Goal: Task Accomplishment & Management: Manage account settings

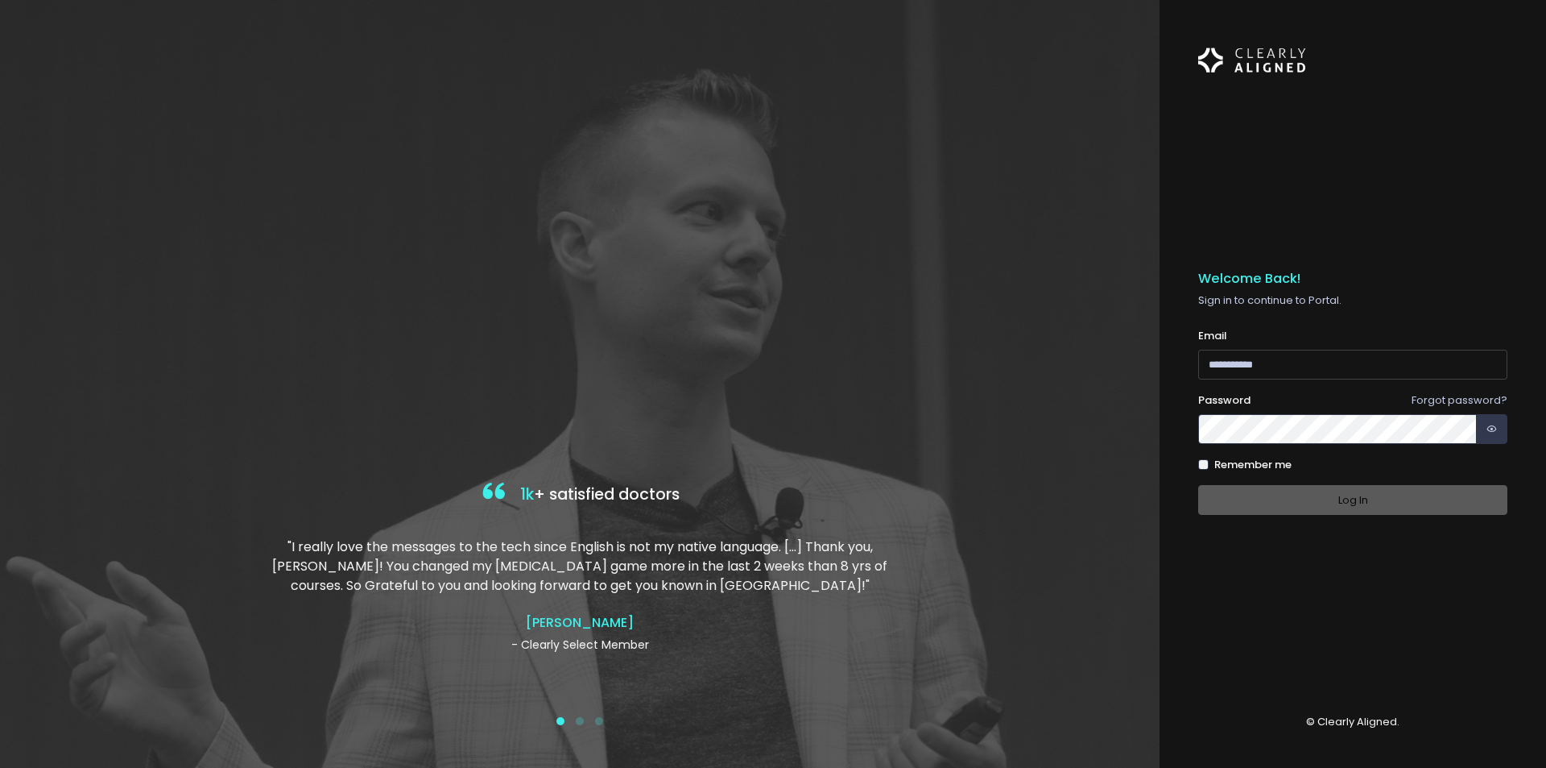
click at [1326, 360] on input "email" at bounding box center [1352, 365] width 309 height 30
click at [1275, 367] on input "email" at bounding box center [1352, 365] width 309 height 30
paste input "**********"
type input "**********"
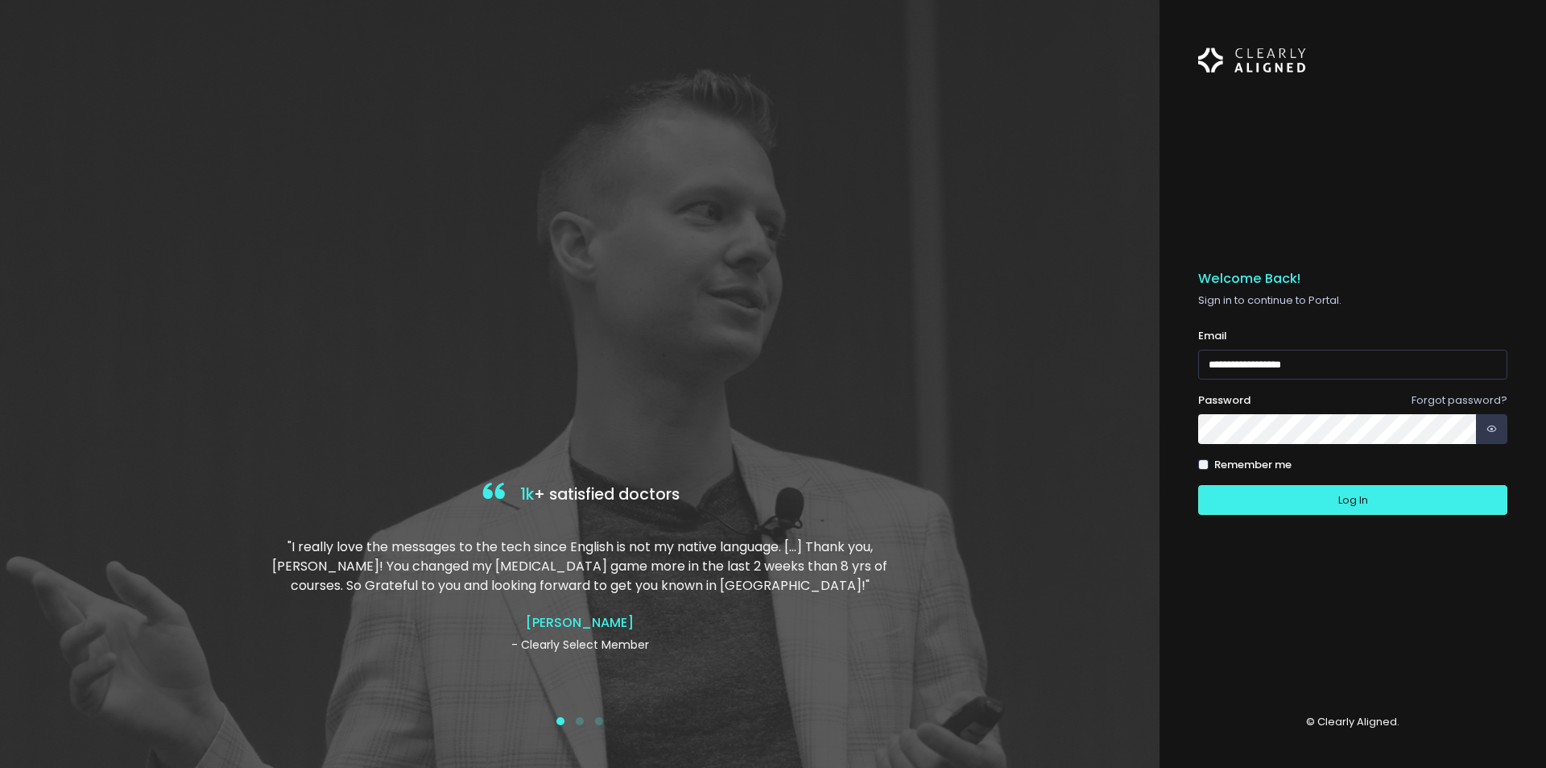
click at [1198, 485] on button "Log In" at bounding box center [1352, 500] width 309 height 30
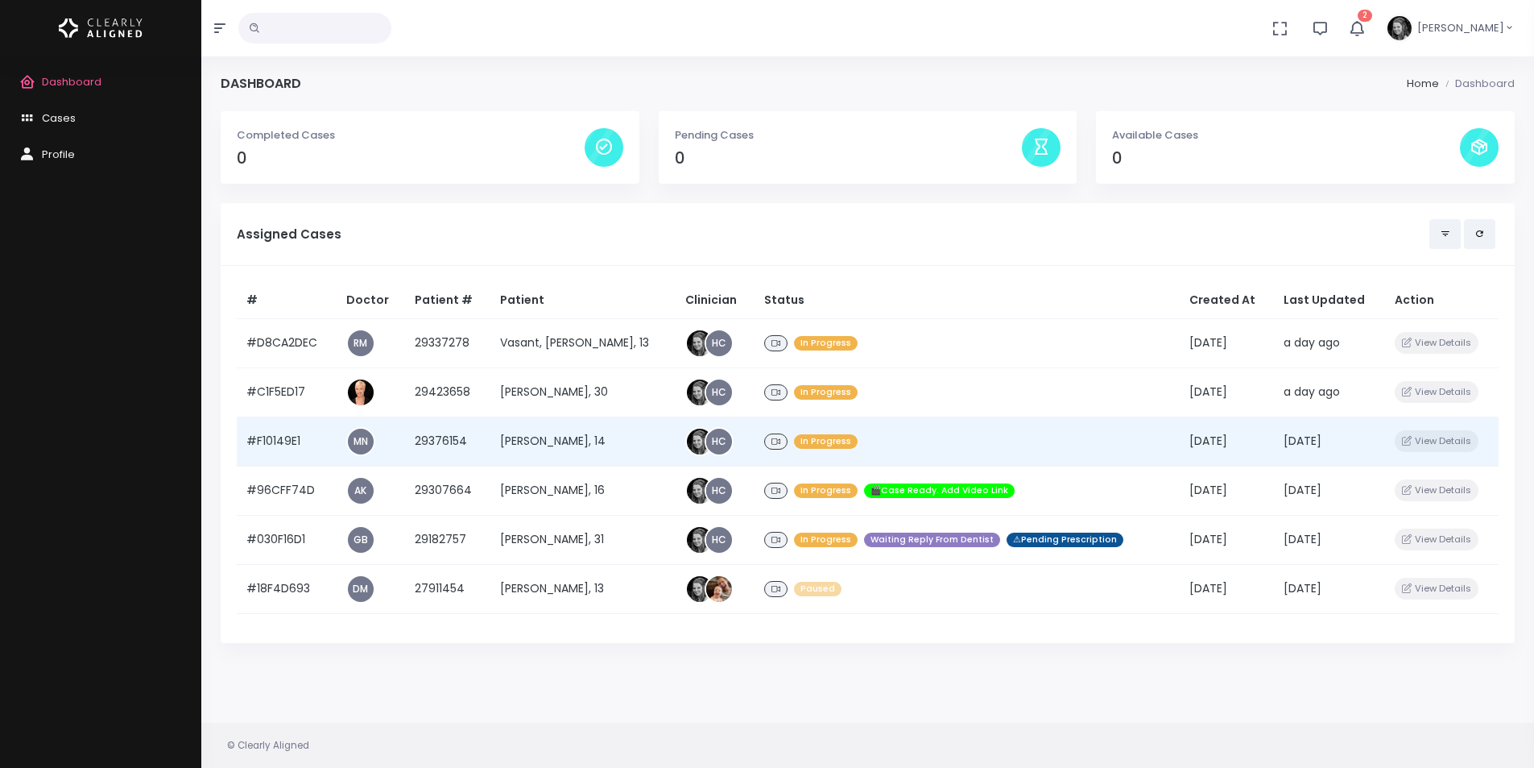
click at [275, 444] on td "#F10149E1" at bounding box center [287, 440] width 100 height 49
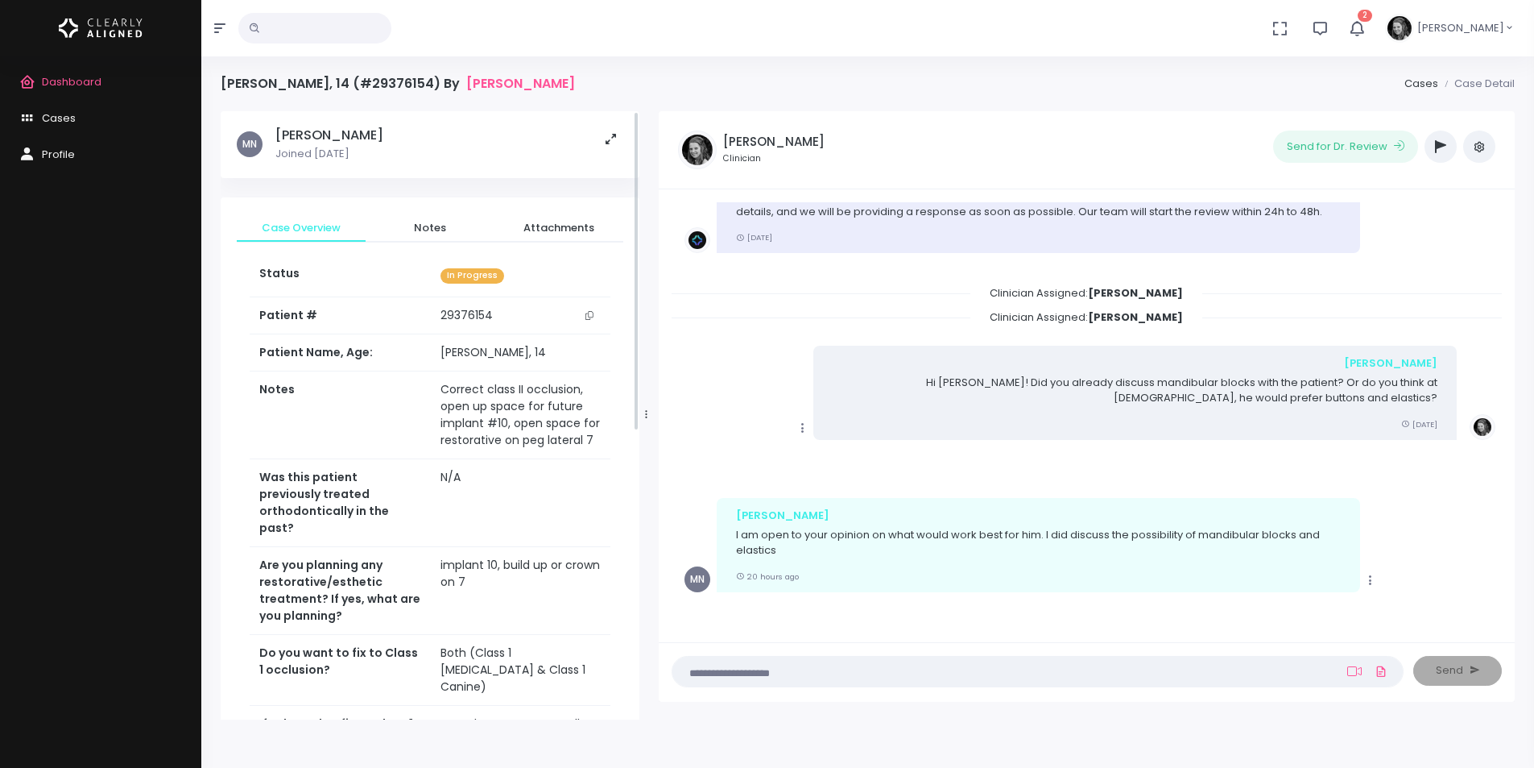
scroll to position [547, 0]
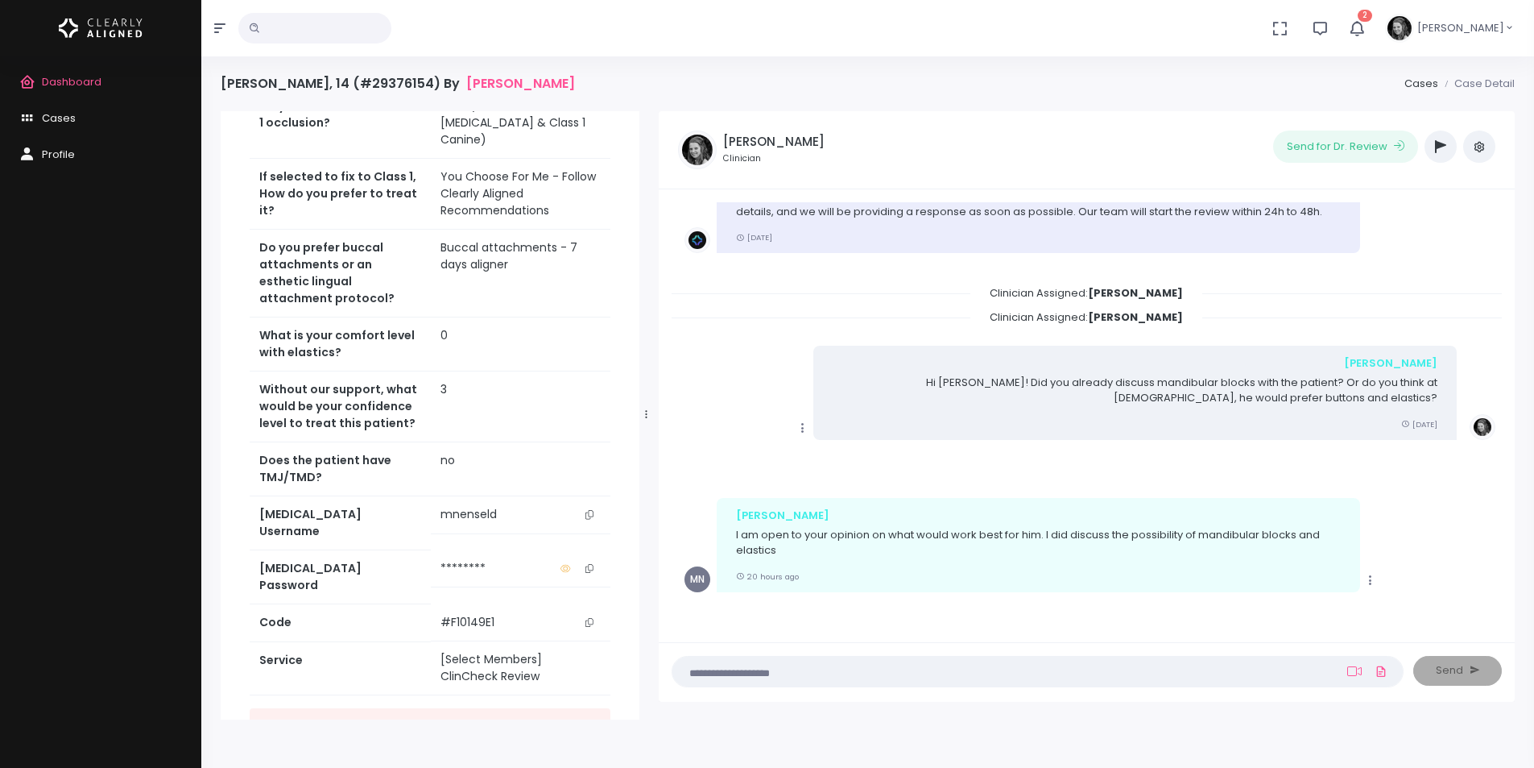
click at [594, 506] on button "scrollable content" at bounding box center [589, 514] width 23 height 17
click at [79, 81] on span "Dashboard" at bounding box center [72, 81] width 60 height 15
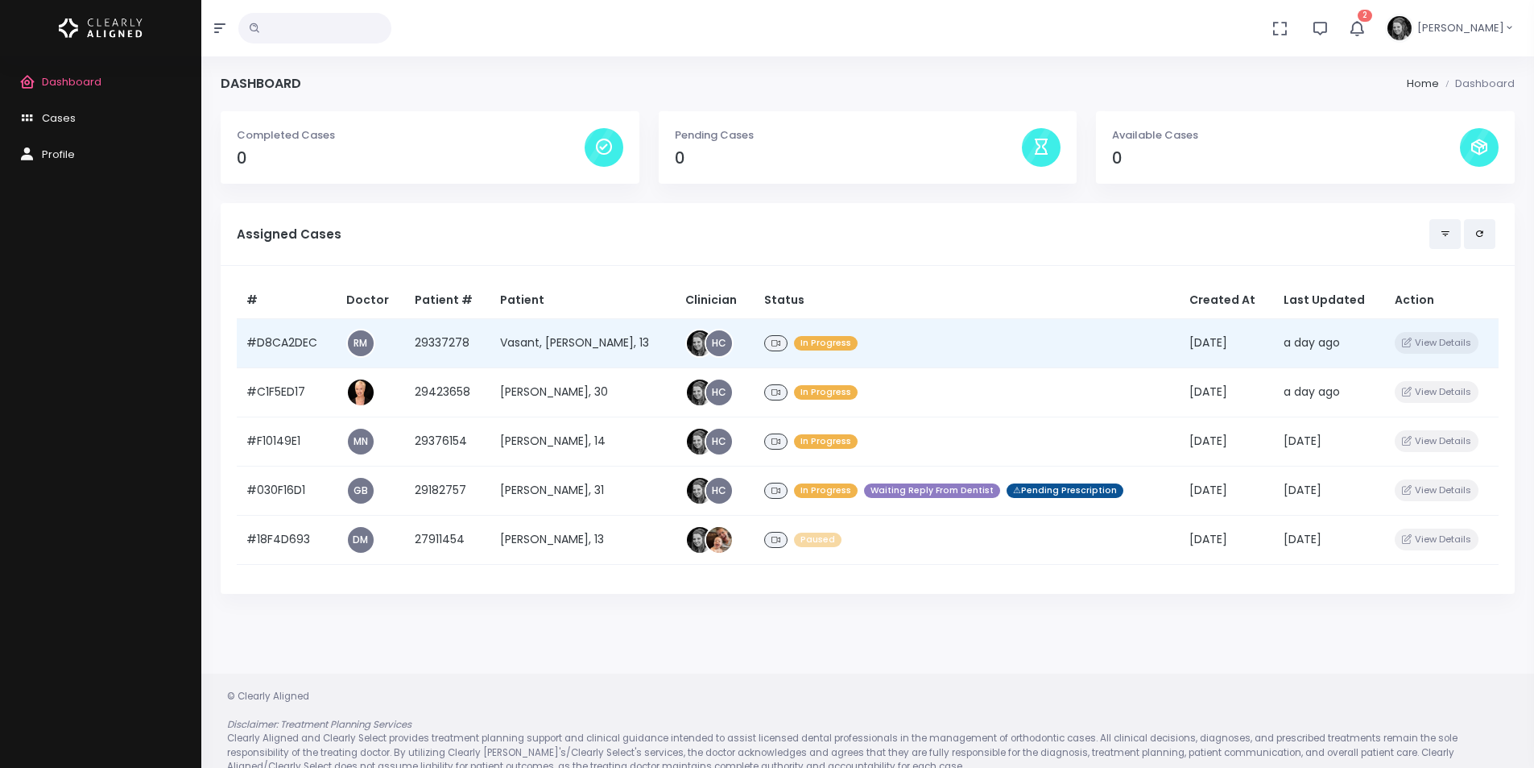
click at [304, 341] on td "#D8CA2DEC" at bounding box center [287, 342] width 100 height 49
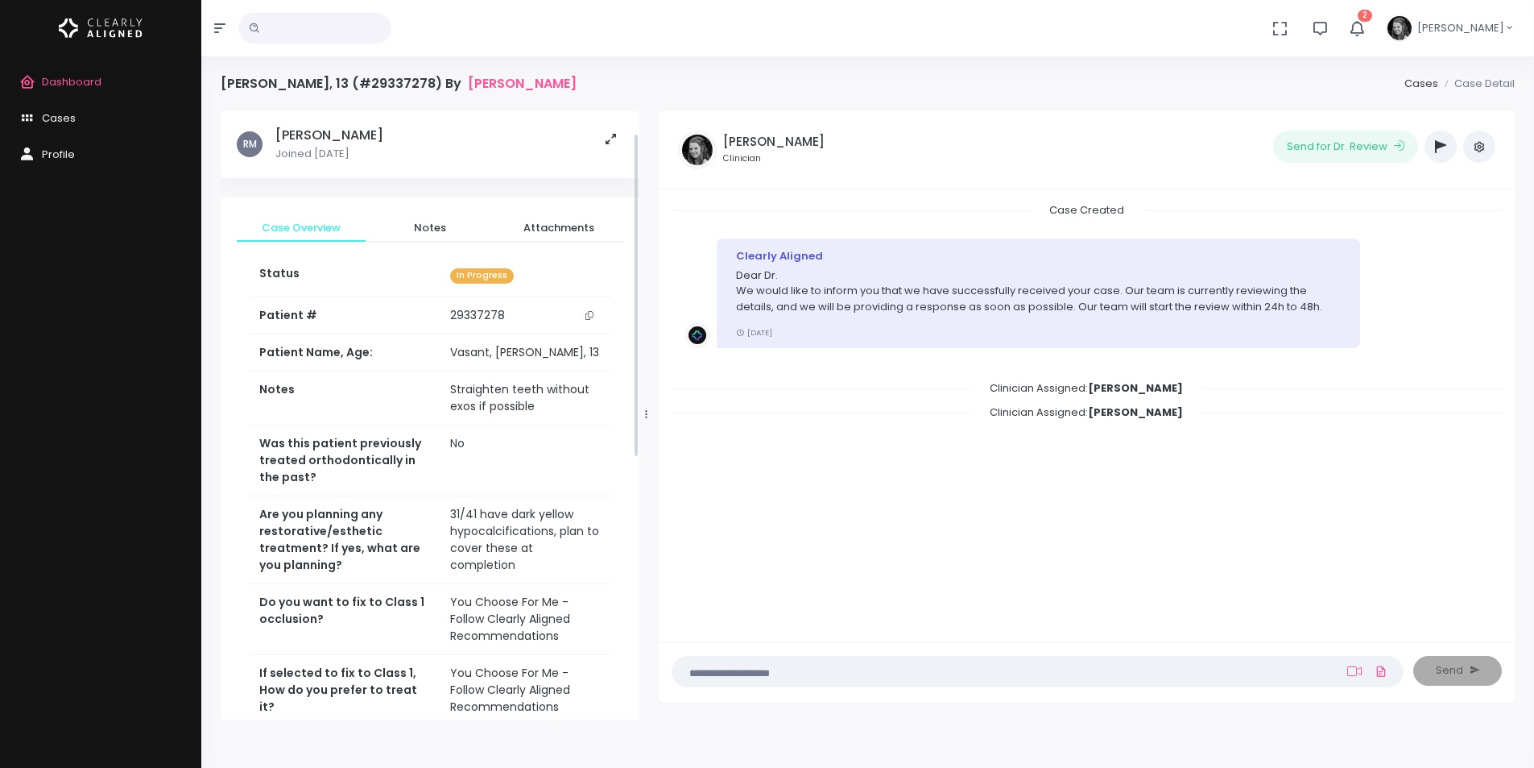
scroll to position [530, 0]
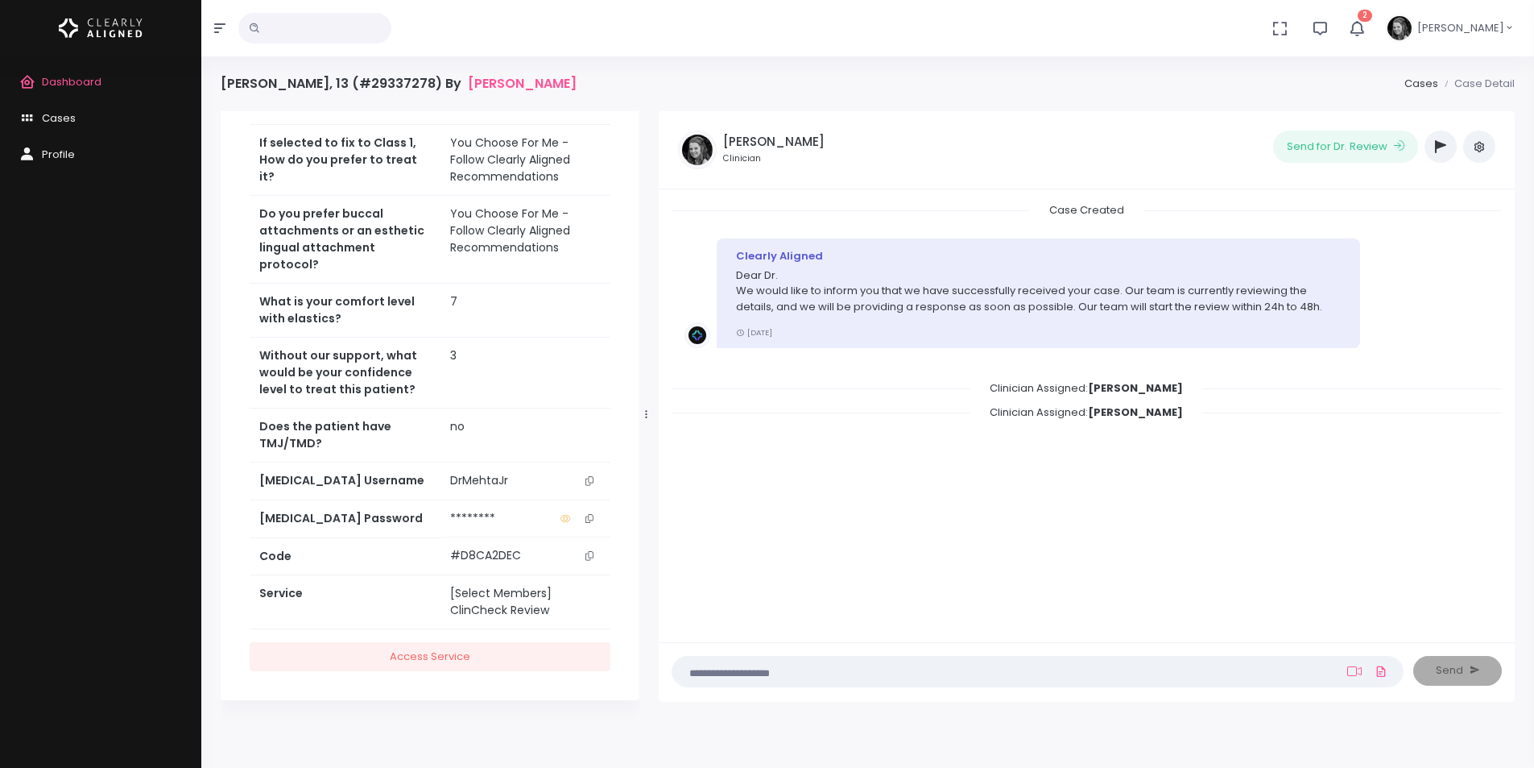
click at [590, 479] on icon "scrollable content" at bounding box center [590, 480] width 8 height 9
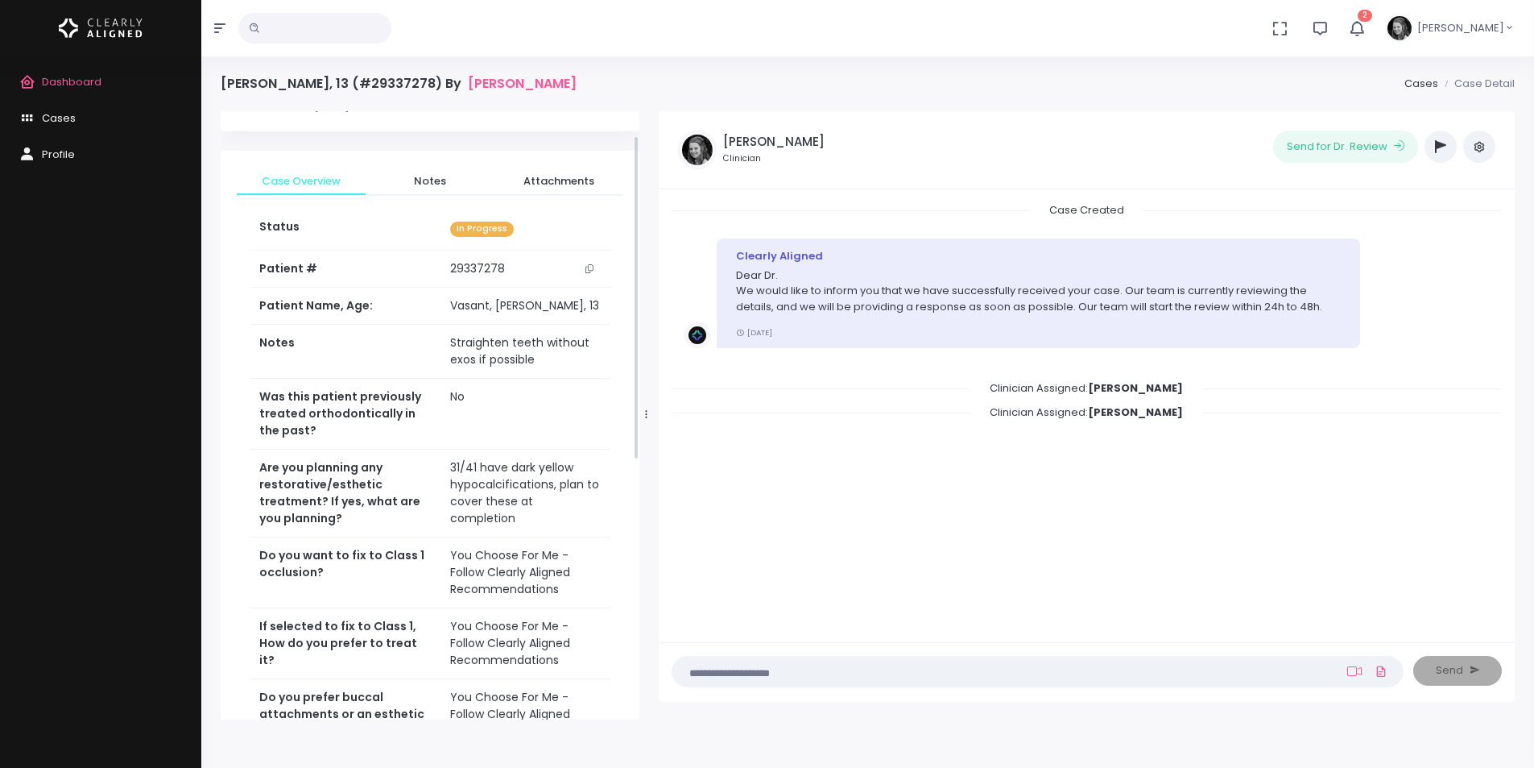
scroll to position [0, 0]
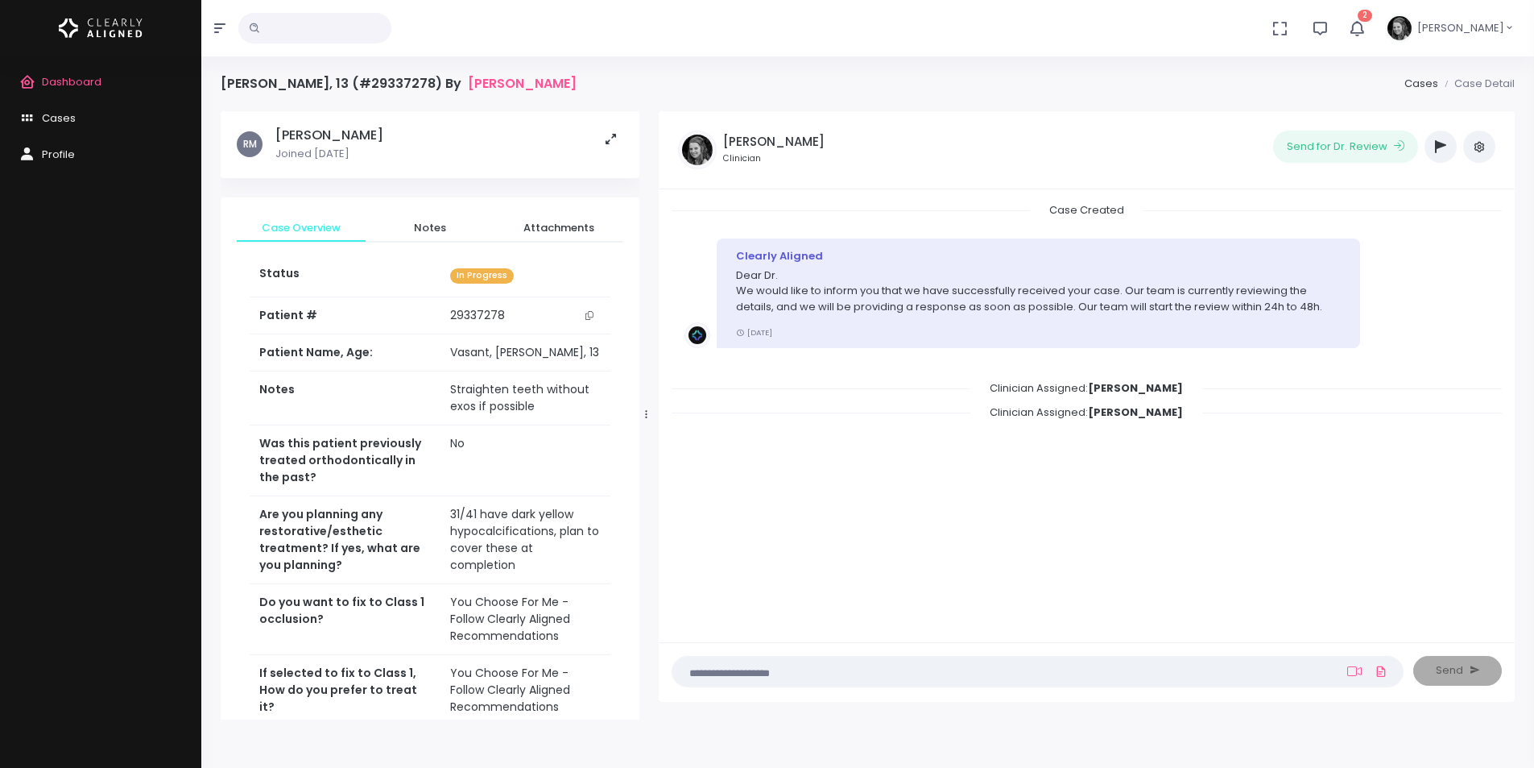
click at [593, 316] on icon "scrollable content" at bounding box center [590, 315] width 8 height 9
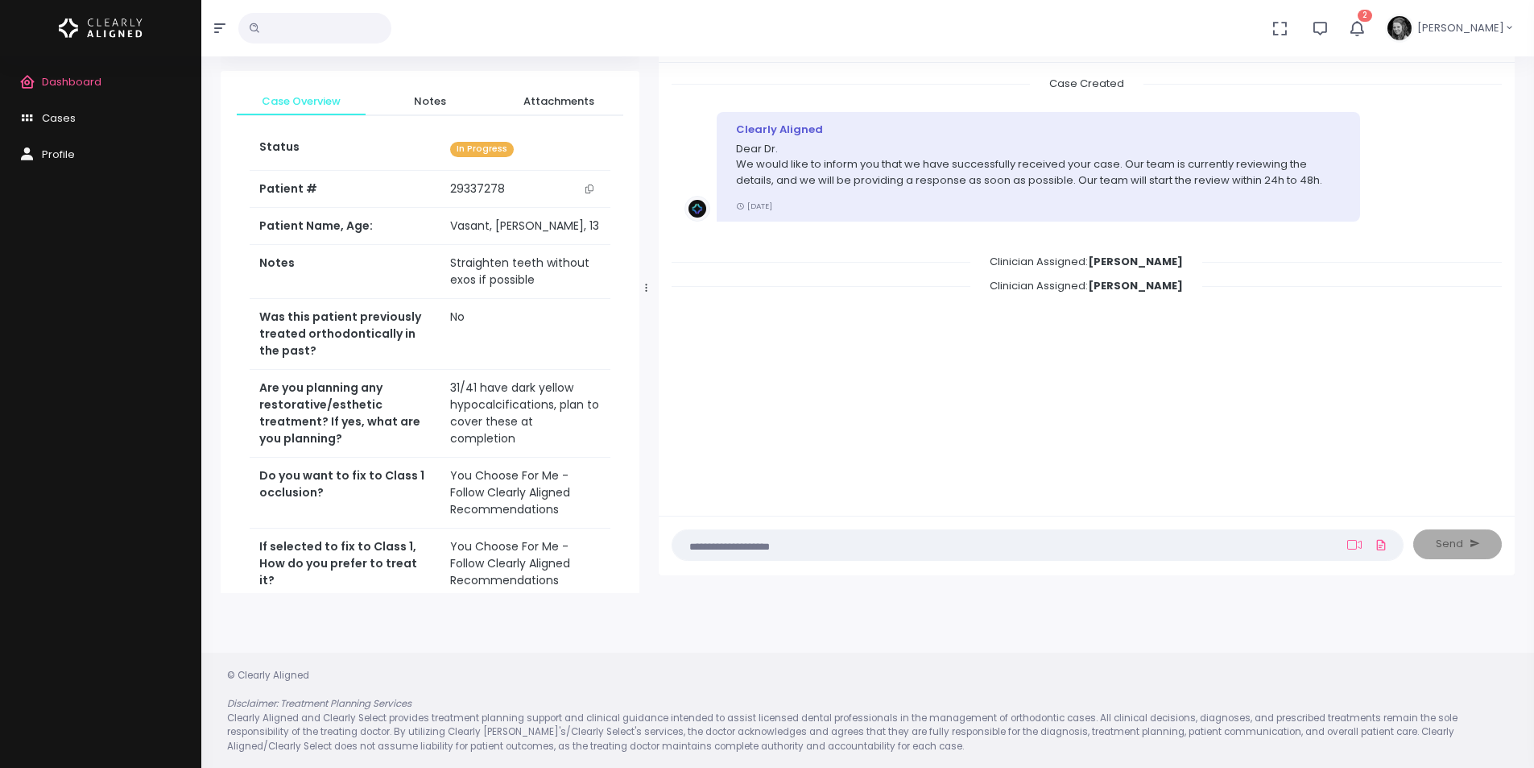
scroll to position [129, 0]
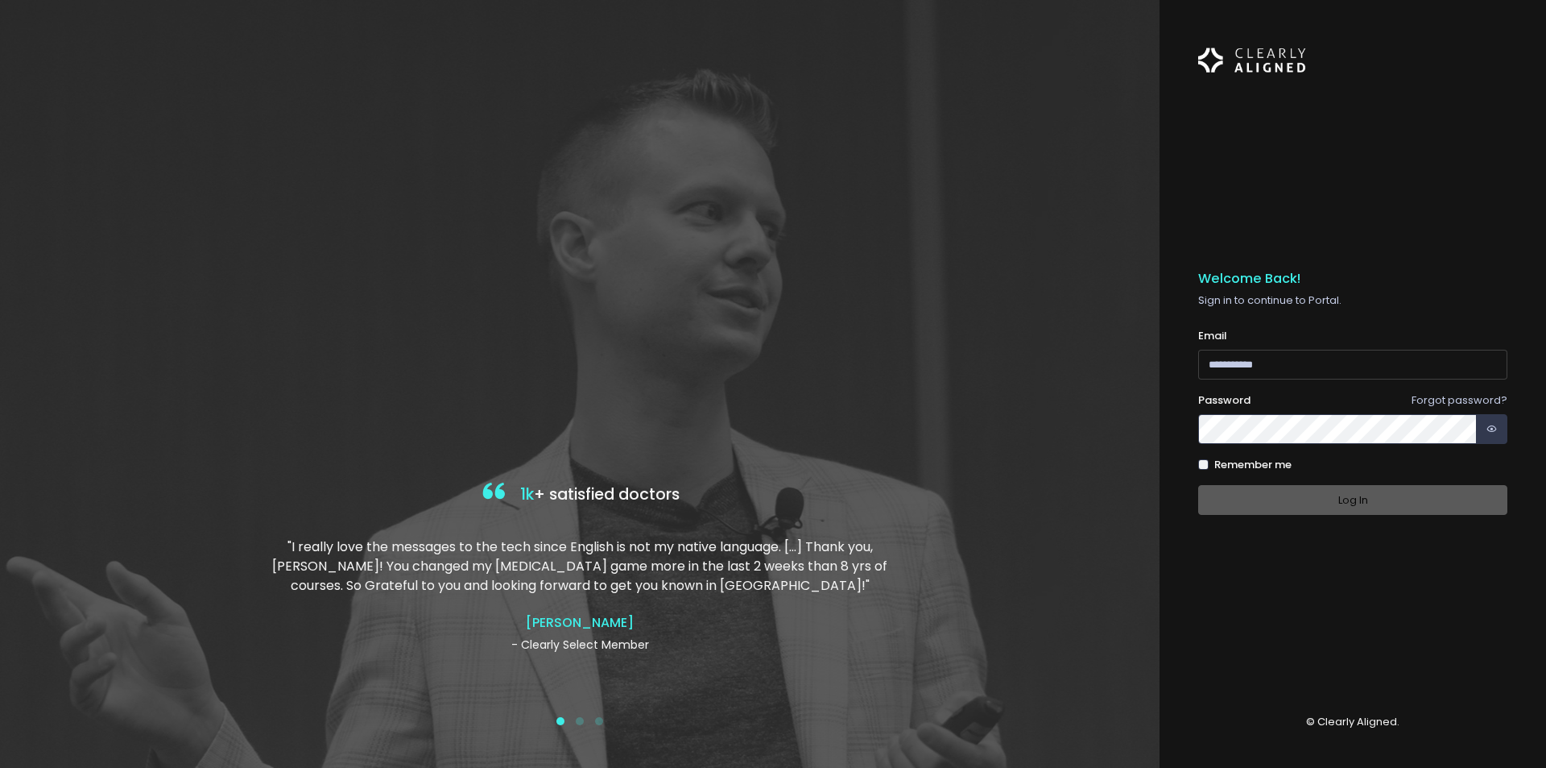
click at [1350, 368] on input "email" at bounding box center [1352, 365] width 309 height 30
paste input "**********"
type input "**********"
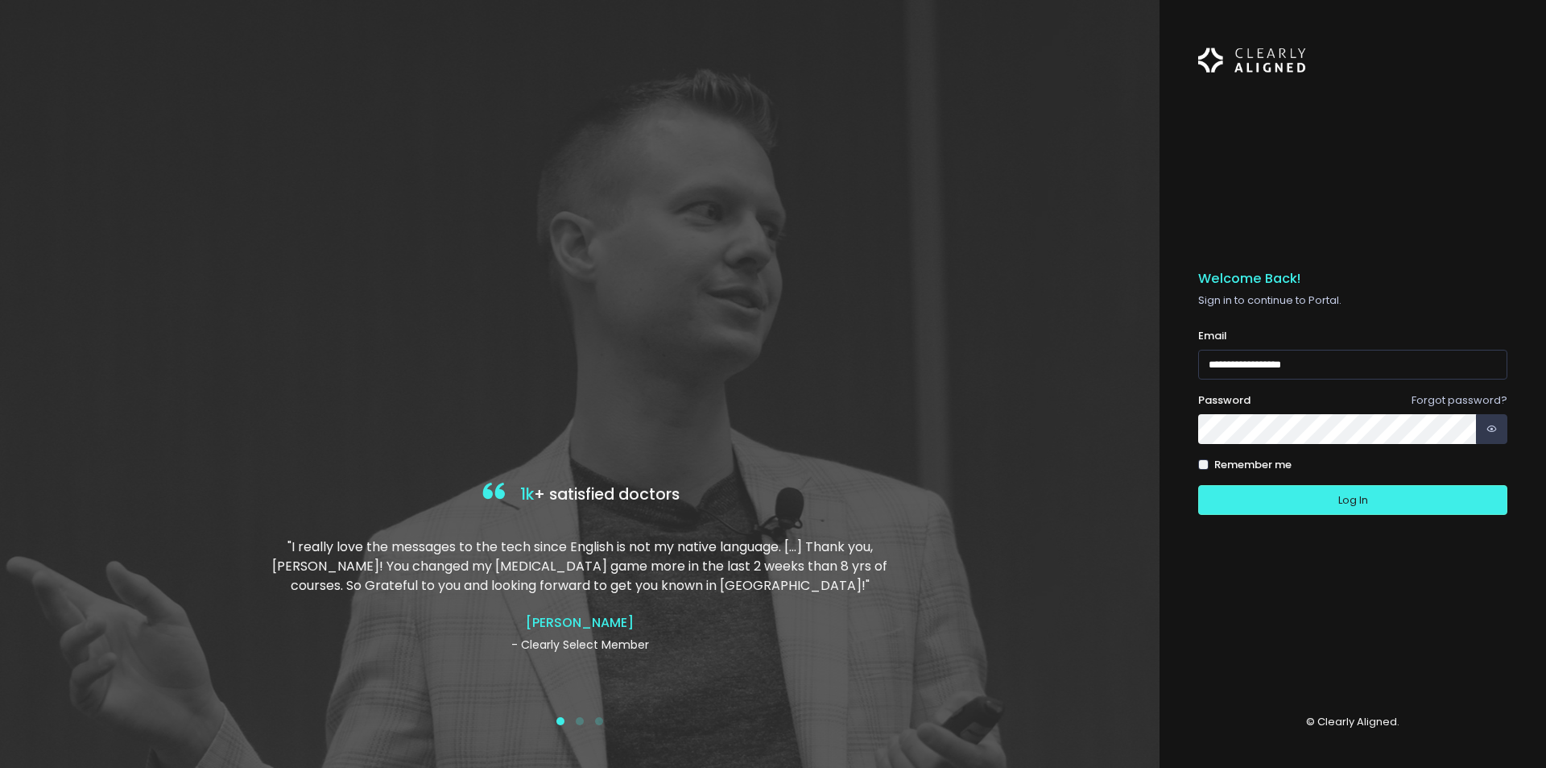
click at [1198, 485] on button "Log In" at bounding box center [1352, 500] width 309 height 30
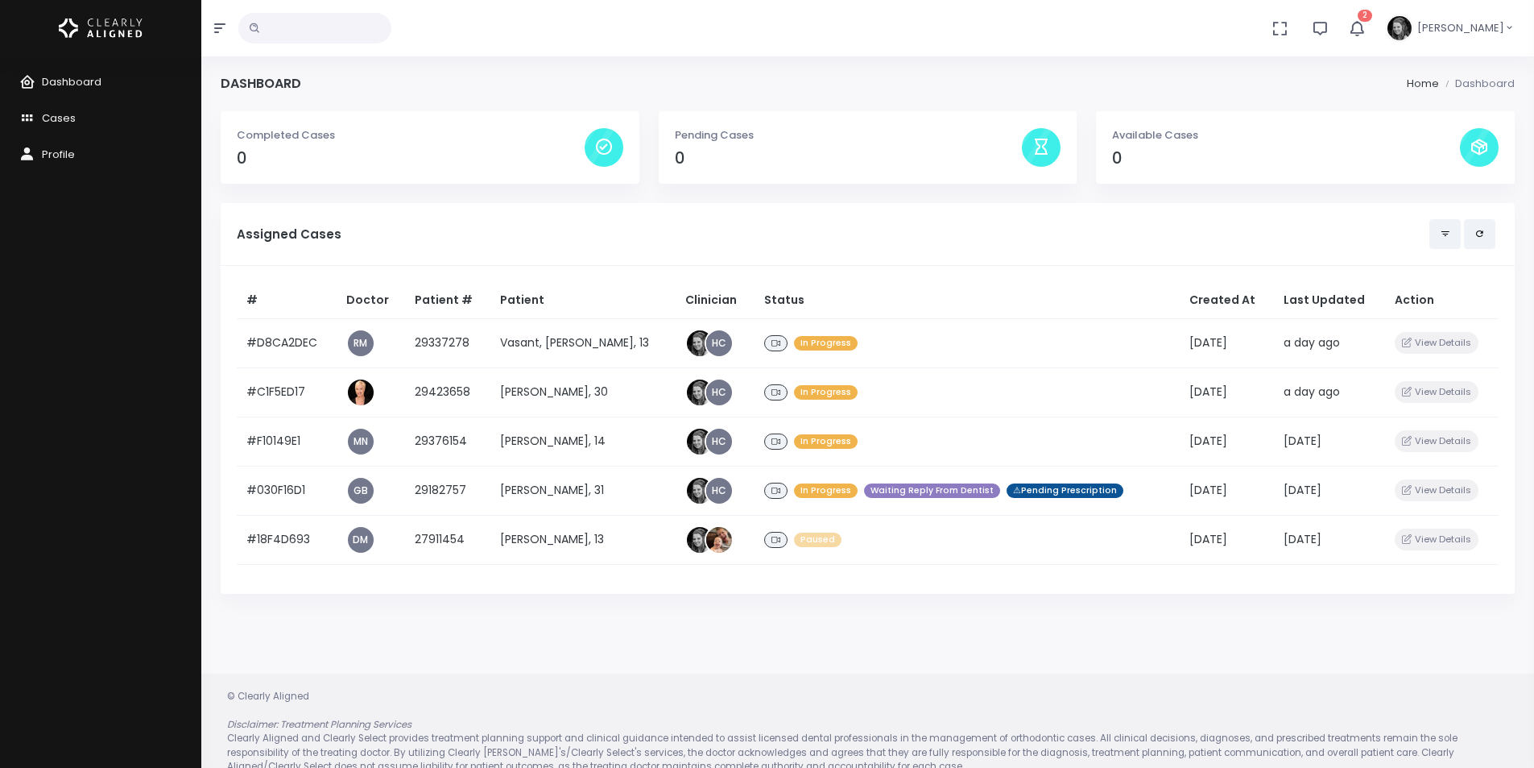
click at [1367, 26] on icon "button" at bounding box center [1357, 28] width 20 height 20
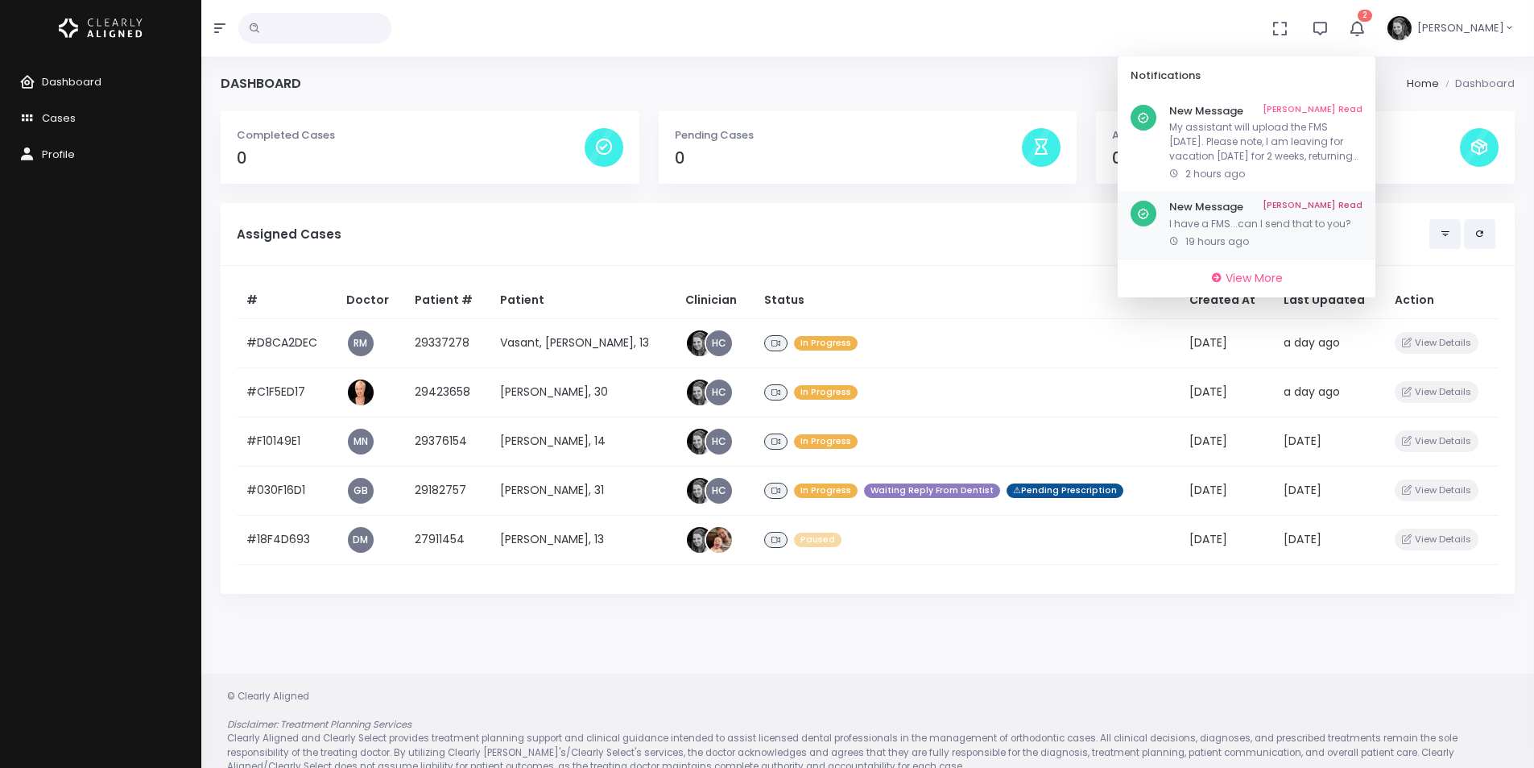
click at [1258, 222] on p "I have a FMS...can I send that to you?" at bounding box center [1265, 224] width 193 height 14
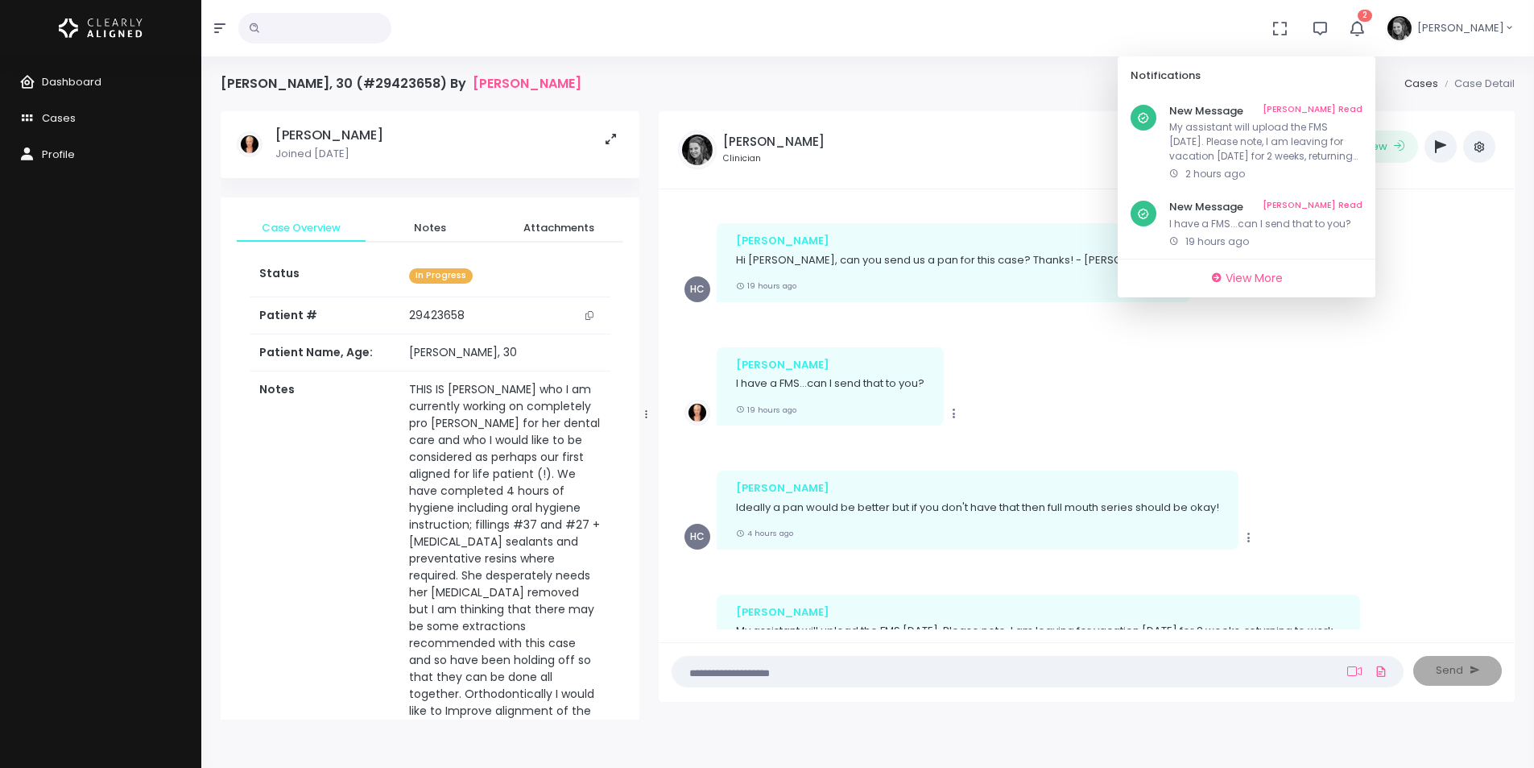
scroll to position [242, 0]
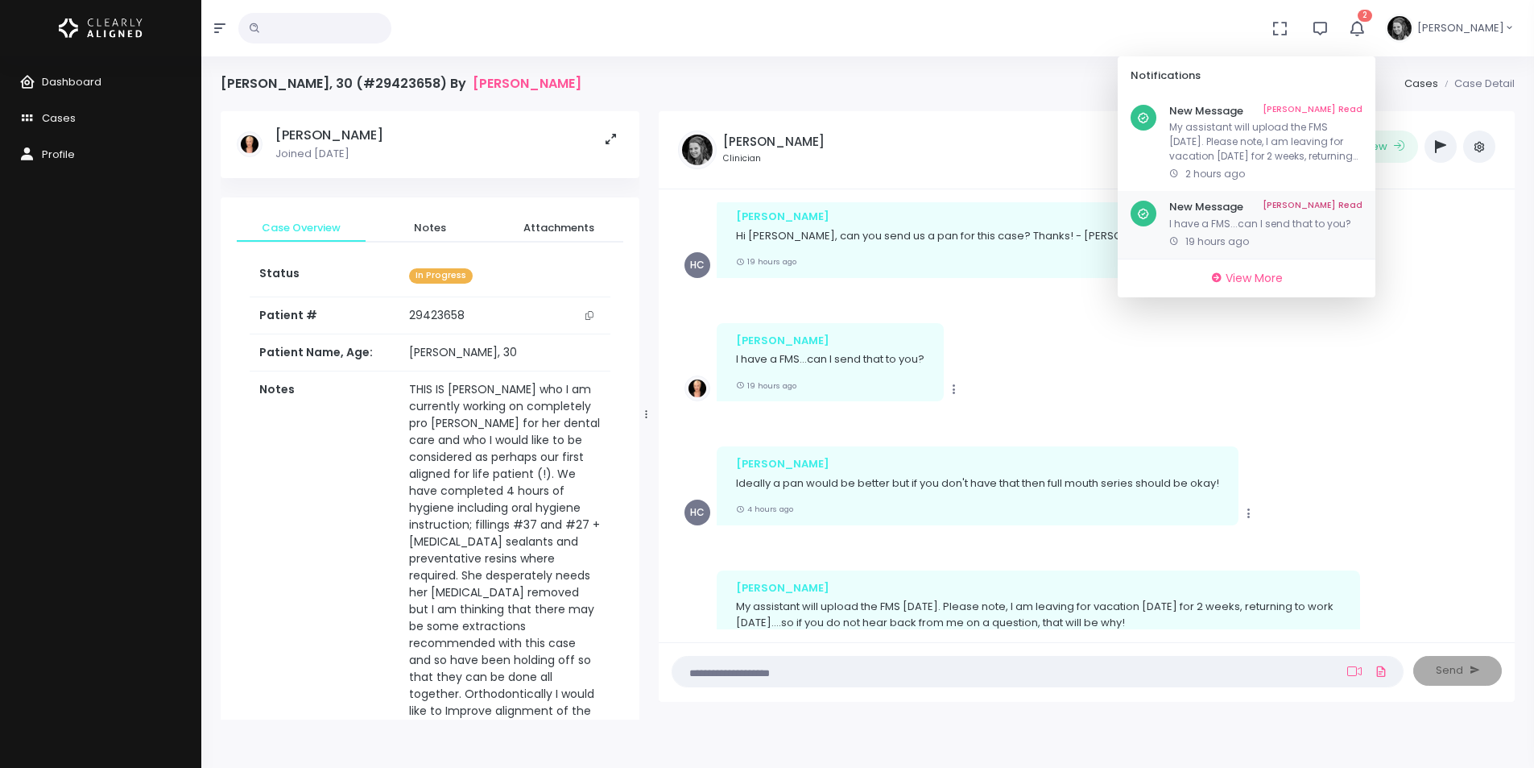
click at [1363, 205] on link "[PERSON_NAME] Read" at bounding box center [1313, 207] width 100 height 13
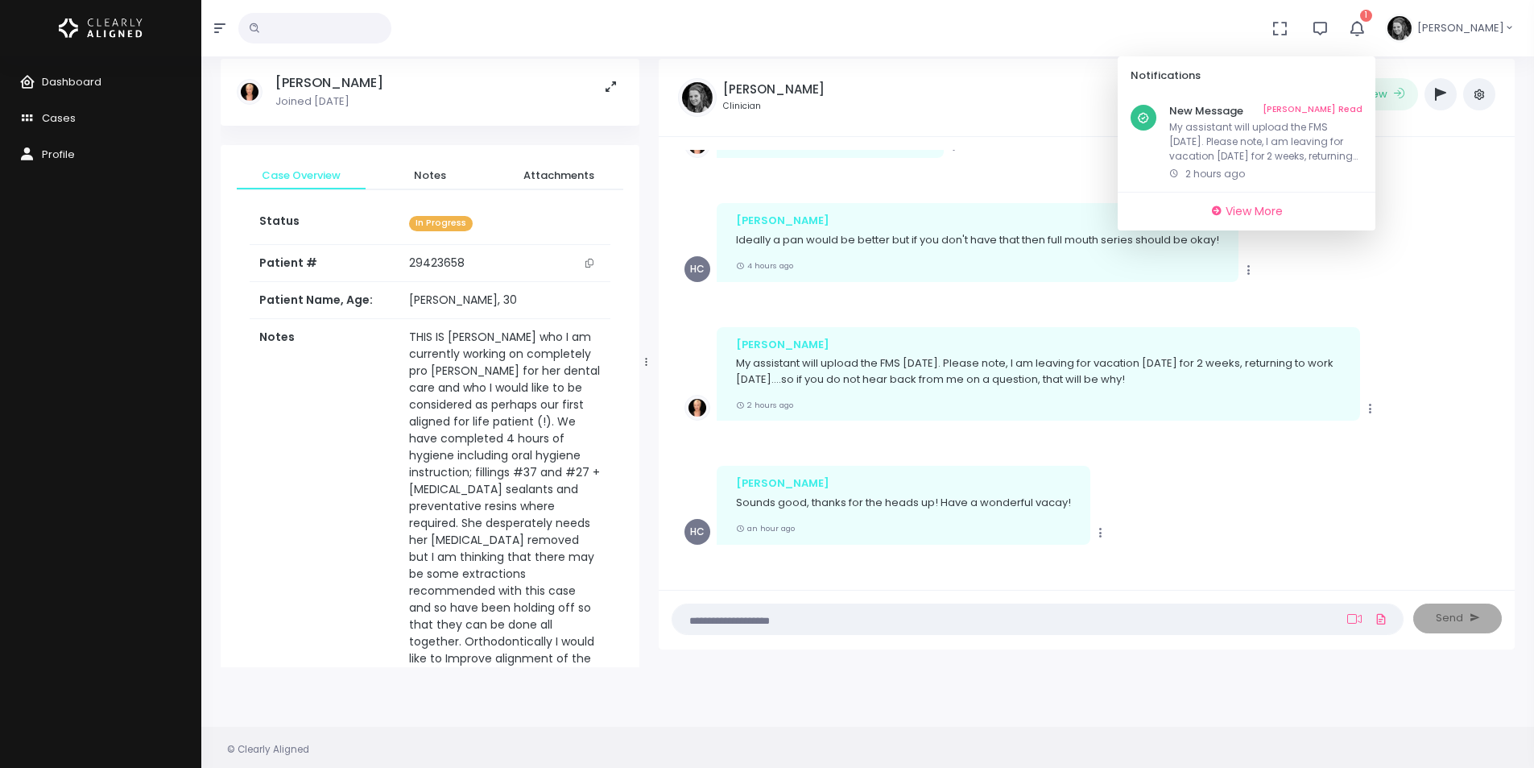
scroll to position [129, 0]
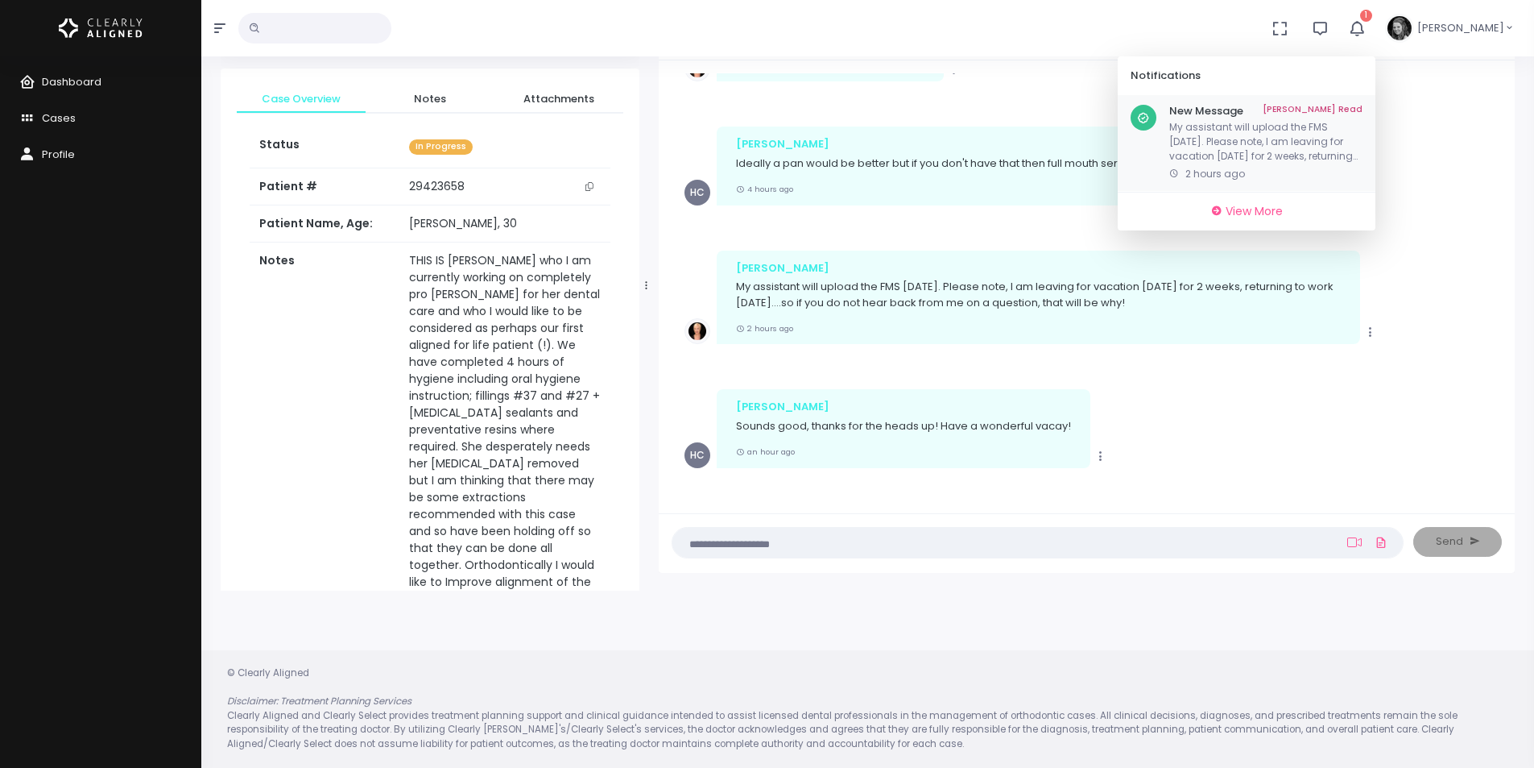
click at [1351, 106] on link "[PERSON_NAME] Read" at bounding box center [1313, 111] width 100 height 13
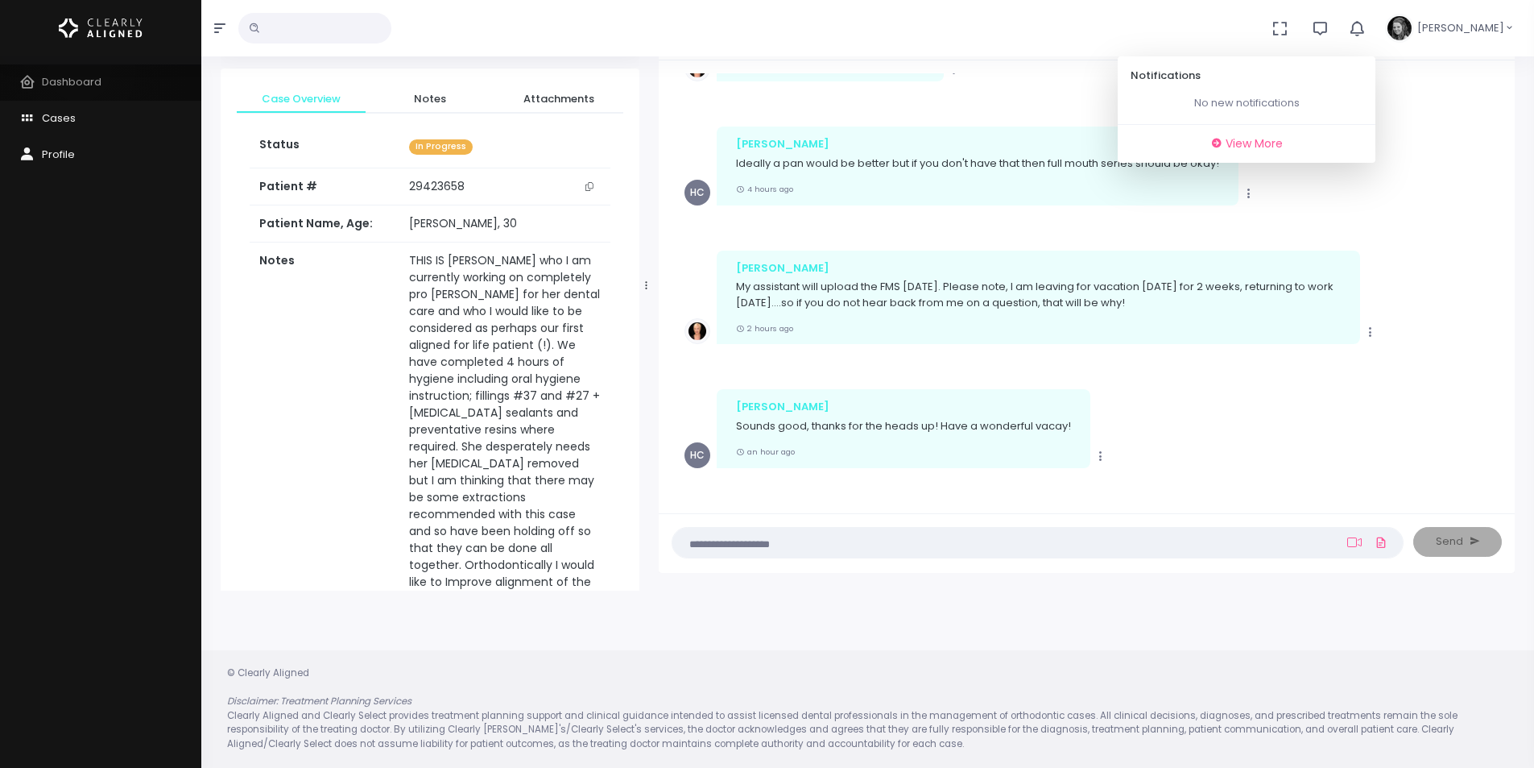
click at [80, 70] on link "Dashboard" at bounding box center [100, 82] width 201 height 36
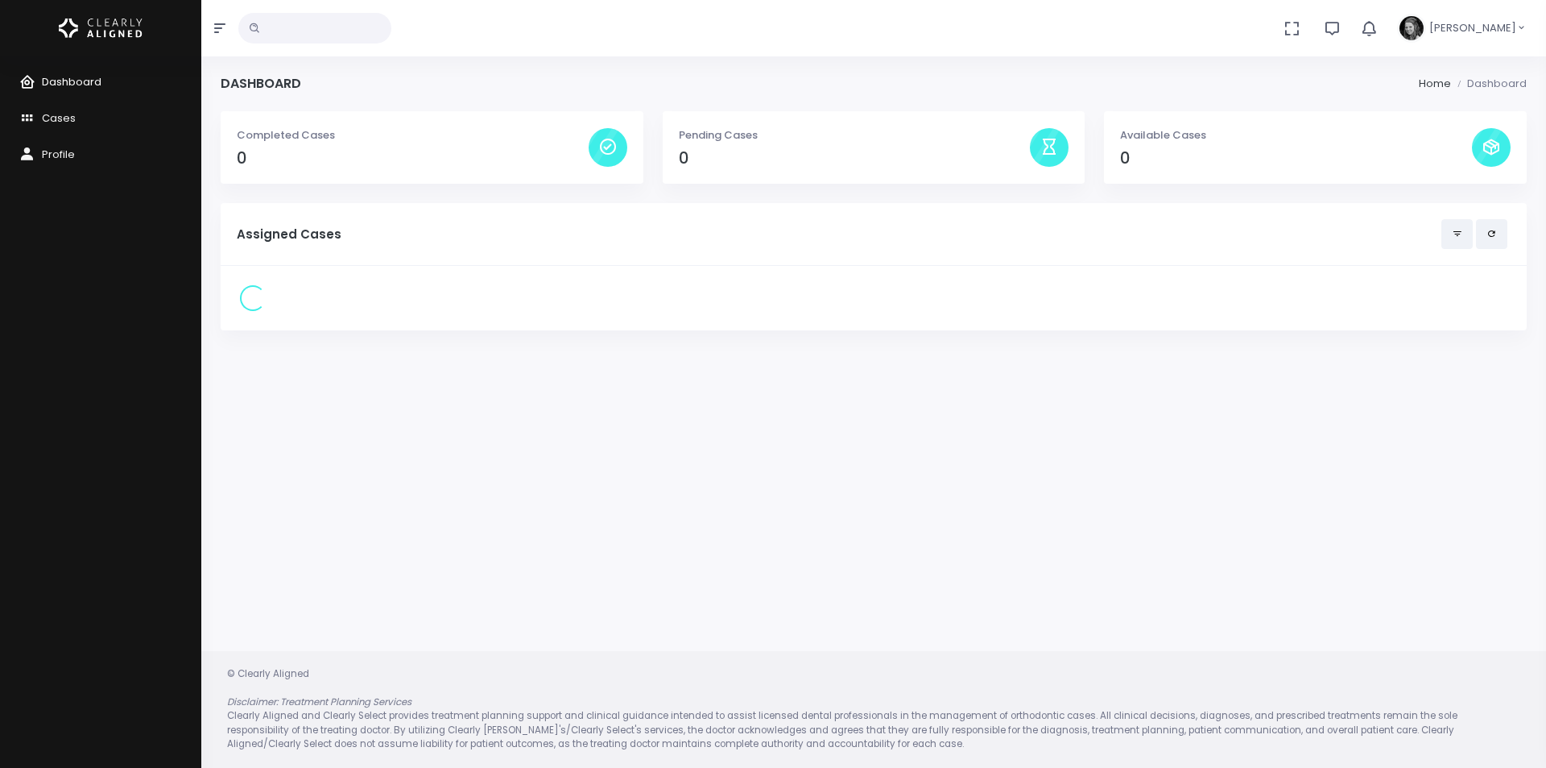
click at [76, 77] on span "Dashboard" at bounding box center [72, 81] width 60 height 15
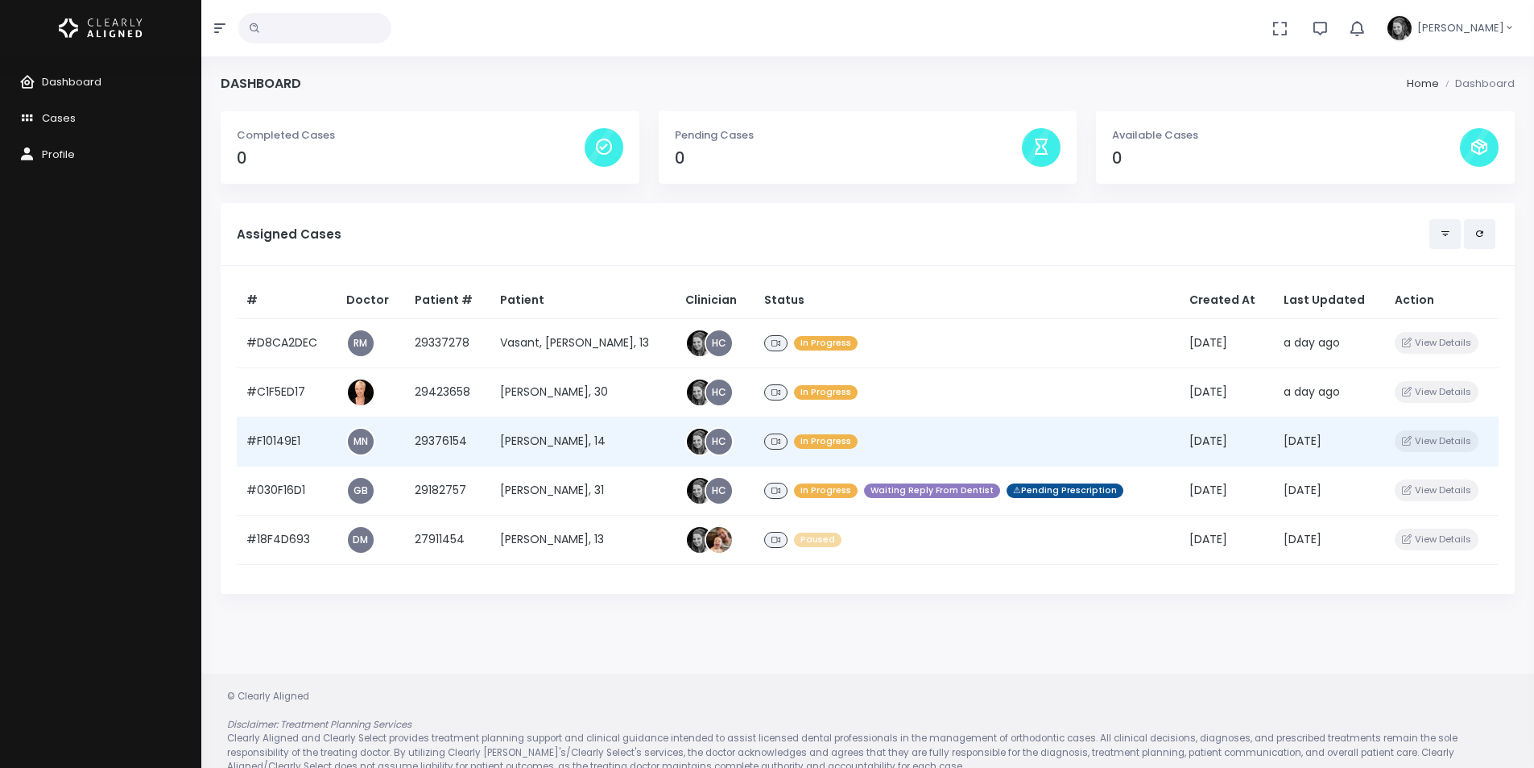
click at [542, 442] on td "[PERSON_NAME], 14" at bounding box center [584, 440] width 186 height 49
